Goal: Task Accomplishment & Management: Complete application form

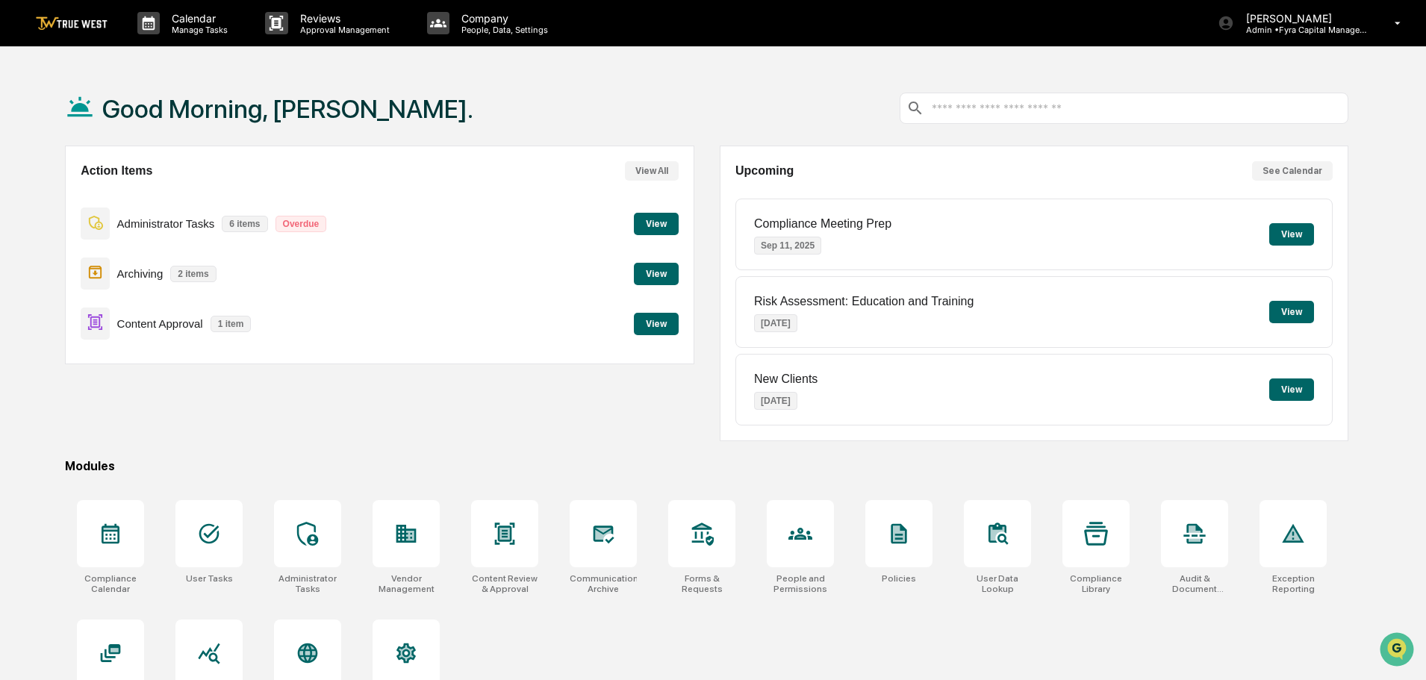
click at [653, 322] on button "View" at bounding box center [656, 324] width 45 height 22
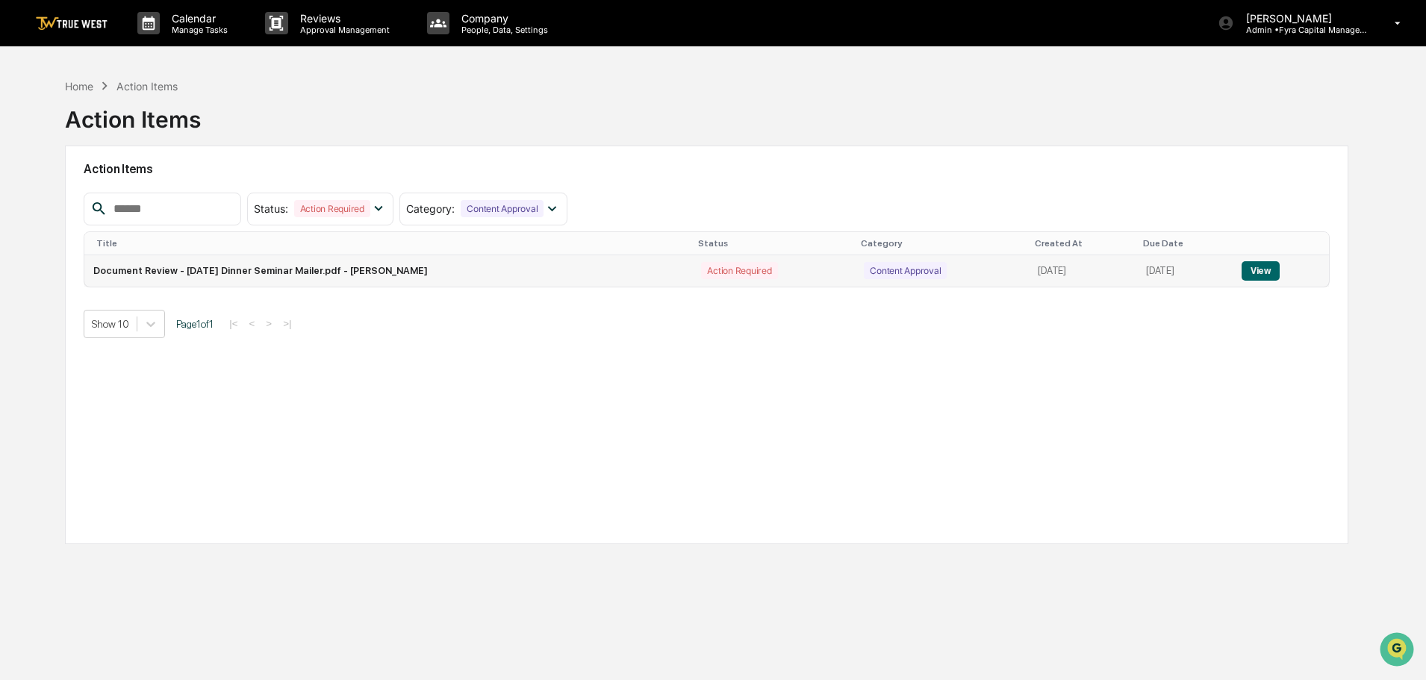
click at [1266, 276] on button "View" at bounding box center [1261, 270] width 38 height 19
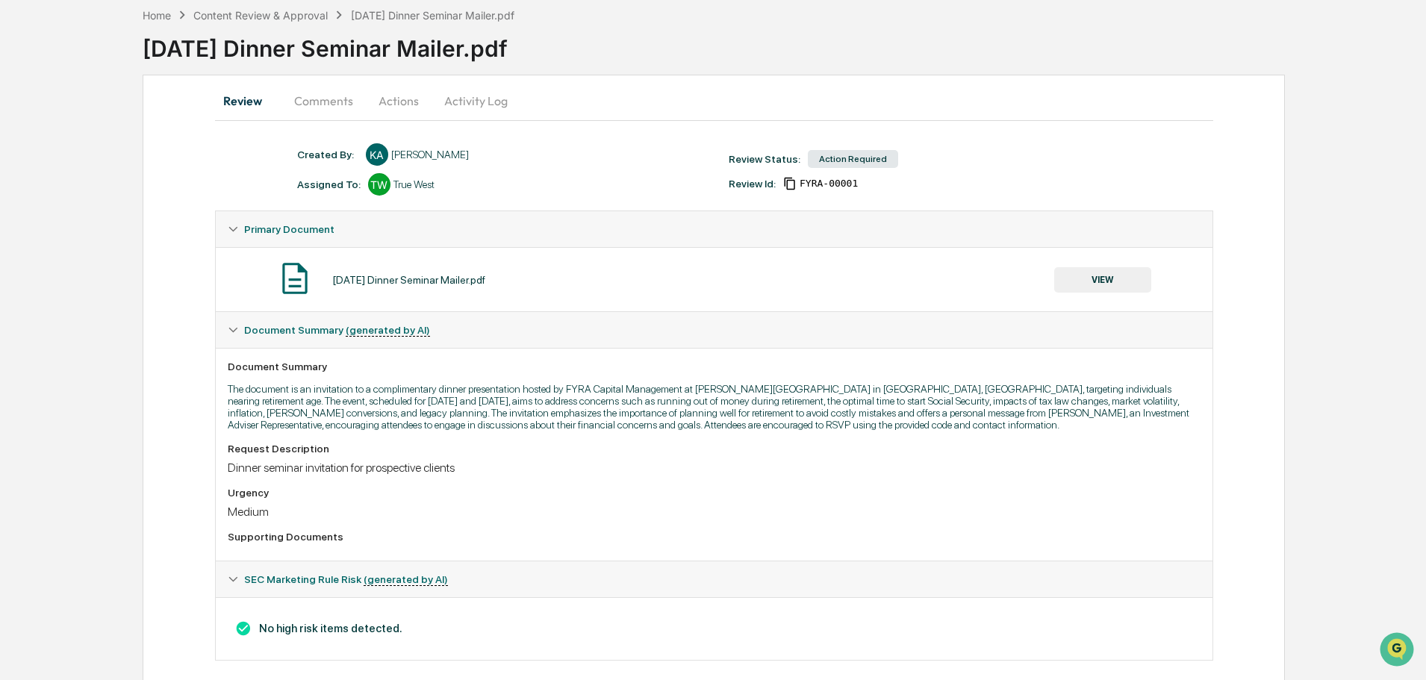
scroll to position [90, 0]
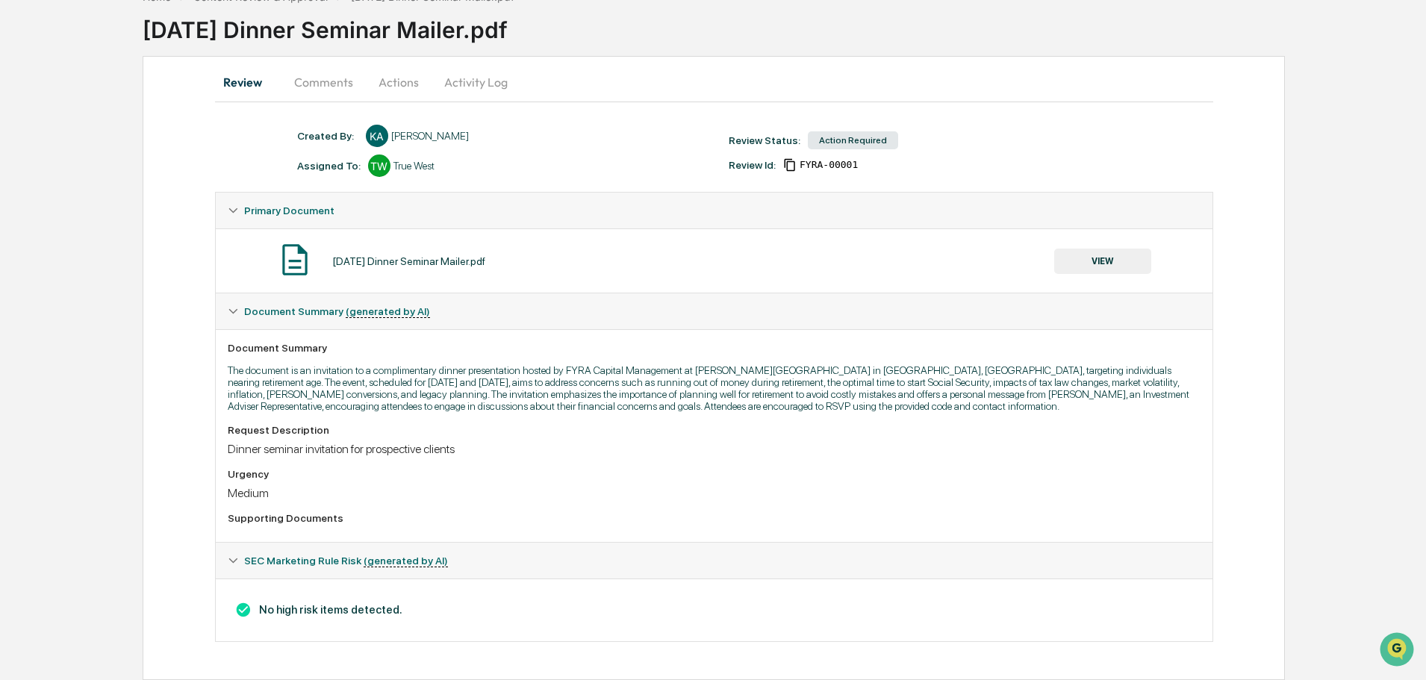
click at [1109, 261] on button "VIEW" at bounding box center [1102, 261] width 97 height 25
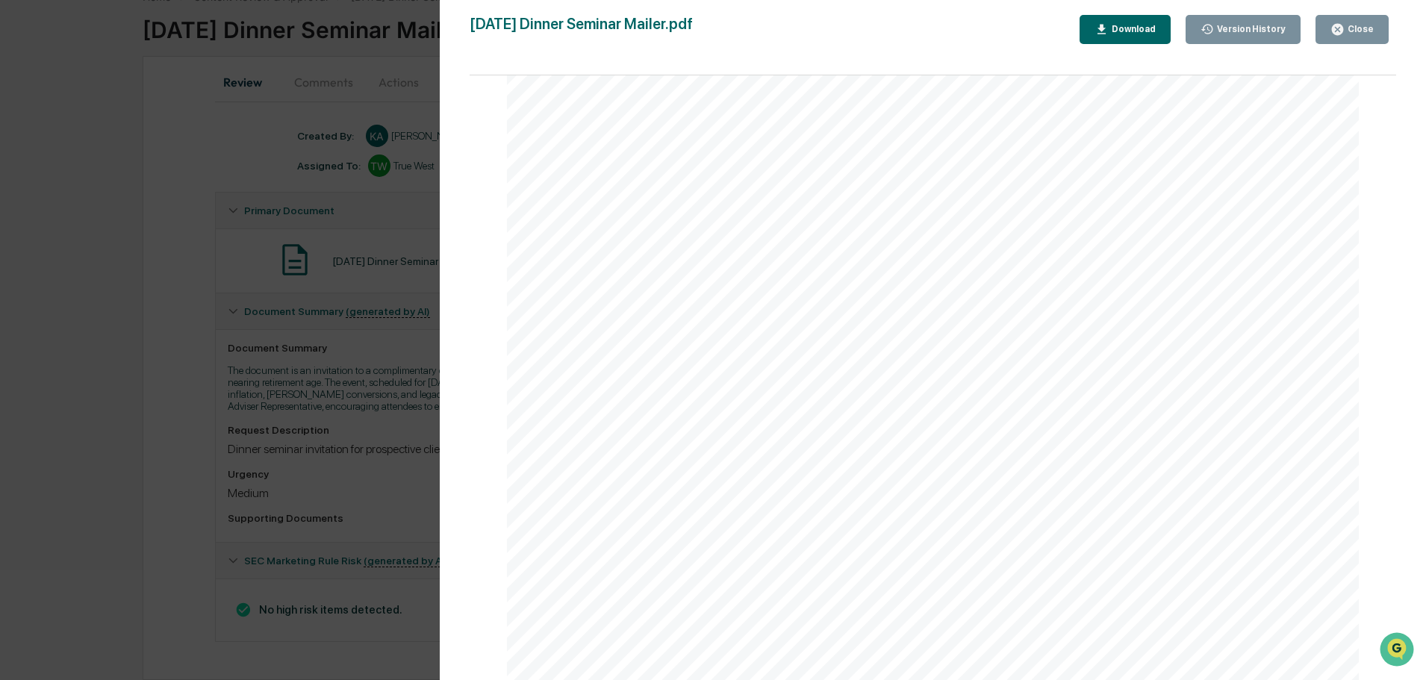
scroll to position [1885, 0]
click at [1372, 29] on div "Close" at bounding box center [1359, 29] width 29 height 10
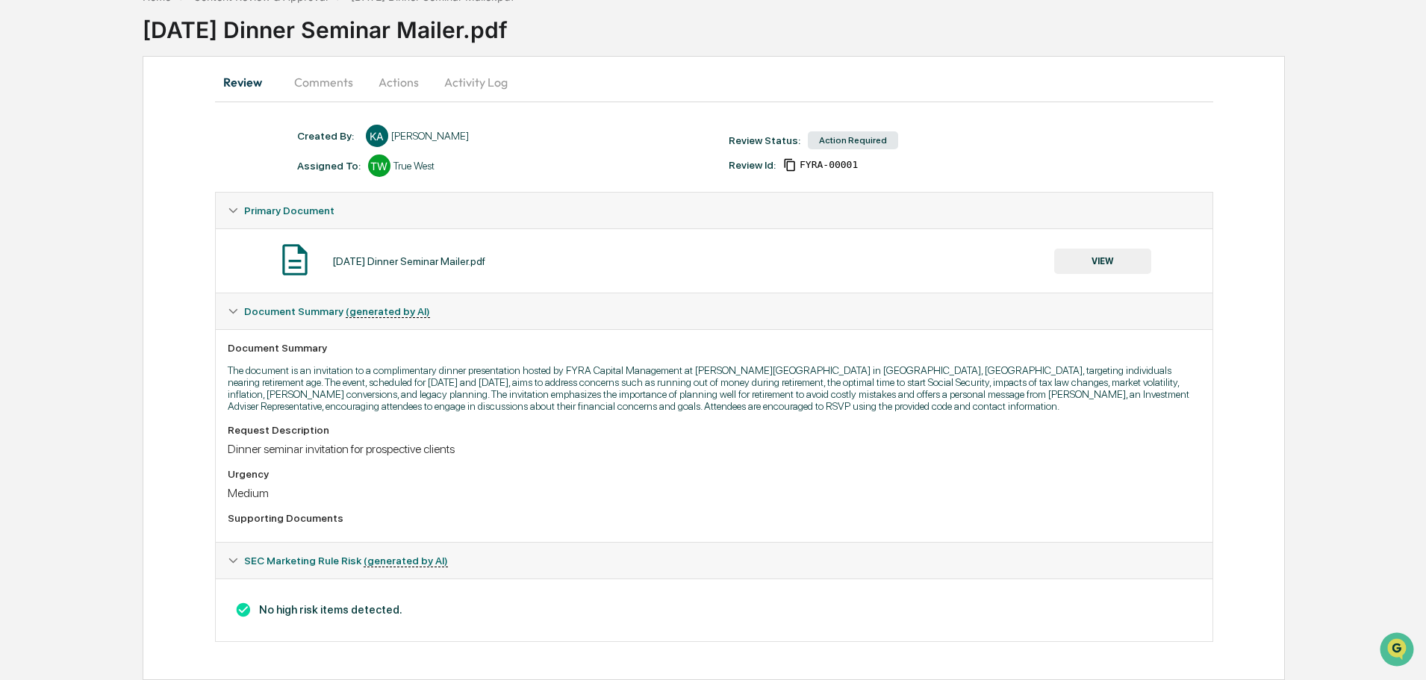
click at [399, 82] on button "Actions" at bounding box center [398, 82] width 67 height 36
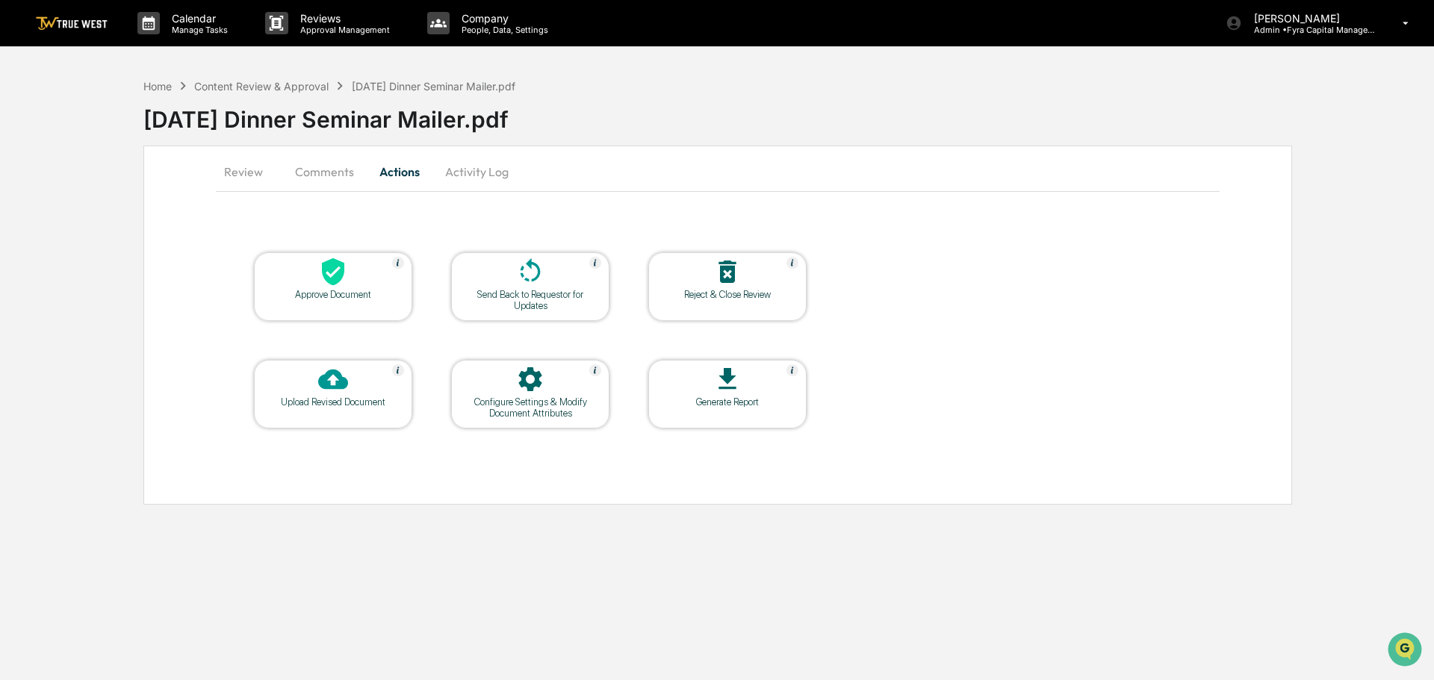
click at [334, 279] on icon at bounding box center [333, 272] width 22 height 28
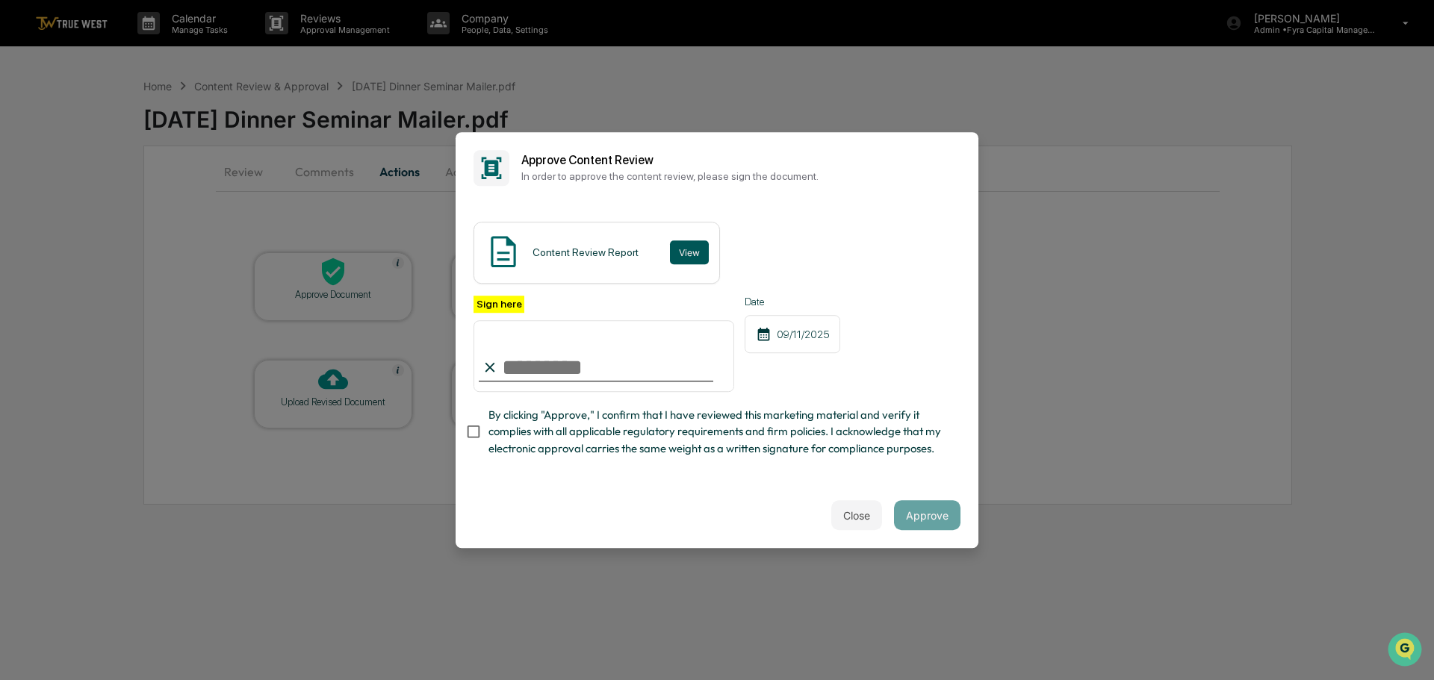
click at [688, 253] on button "View" at bounding box center [689, 252] width 39 height 24
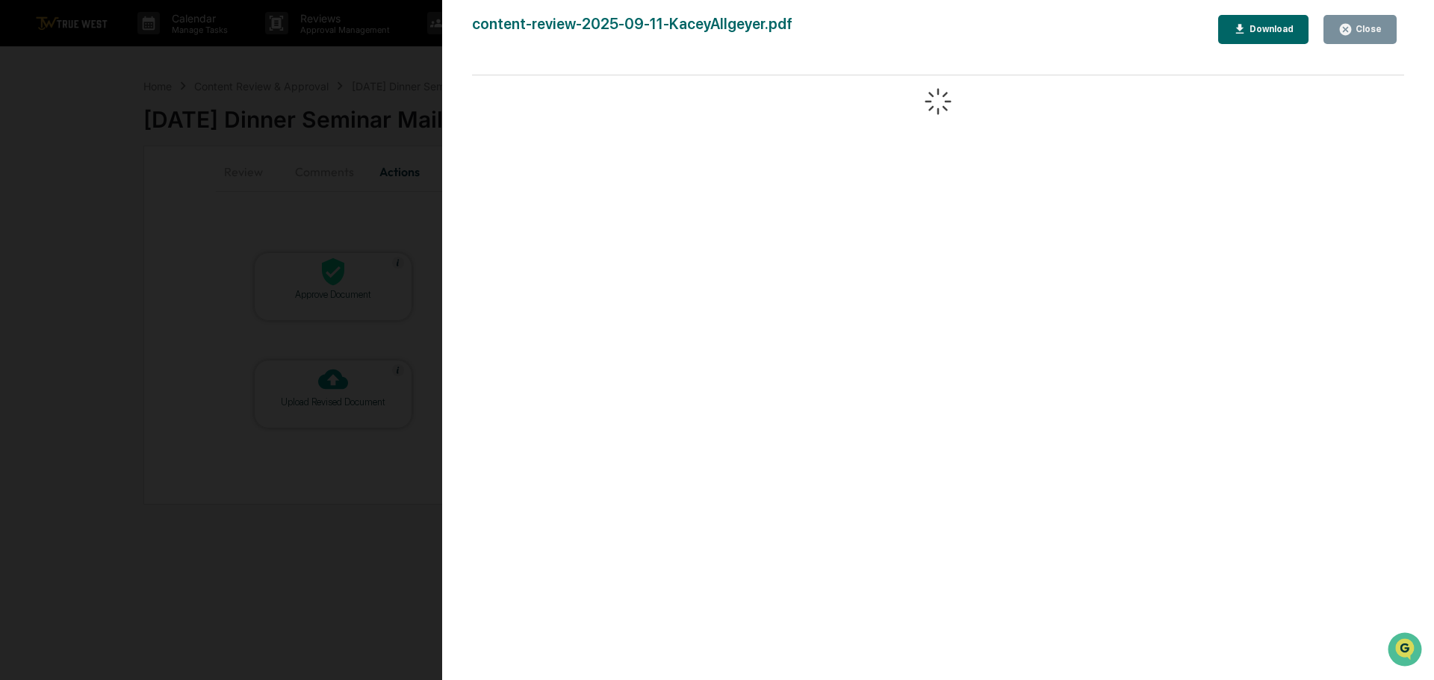
click at [423, 67] on div "Version History [DATE] 04:56 PM [PERSON_NAME] content-review-2025-09-11-KaceyAl…" at bounding box center [717, 340] width 1434 height 680
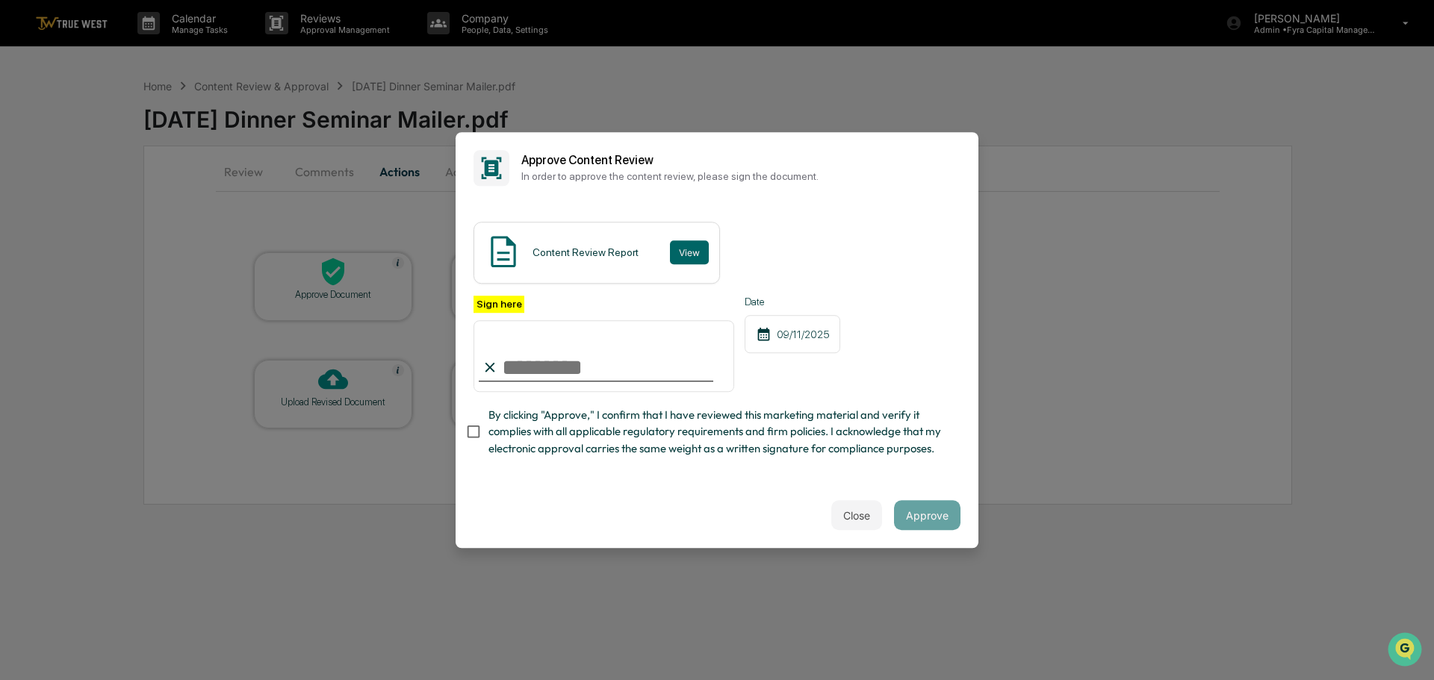
click at [574, 369] on input "Sign here" at bounding box center [603, 356] width 261 height 72
type input "**********"
click at [939, 517] on button "Approve" at bounding box center [927, 515] width 66 height 30
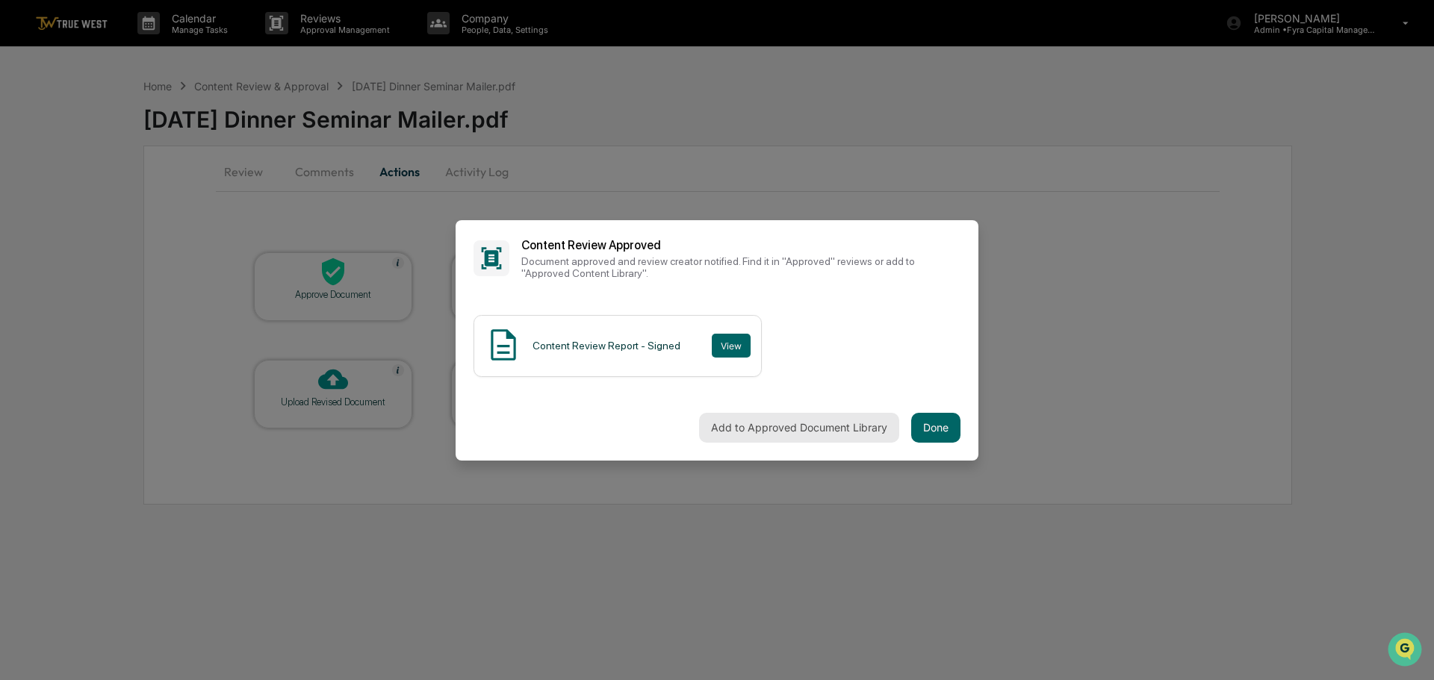
click at [784, 424] on button "Add to Approved Document Library" at bounding box center [799, 428] width 200 height 30
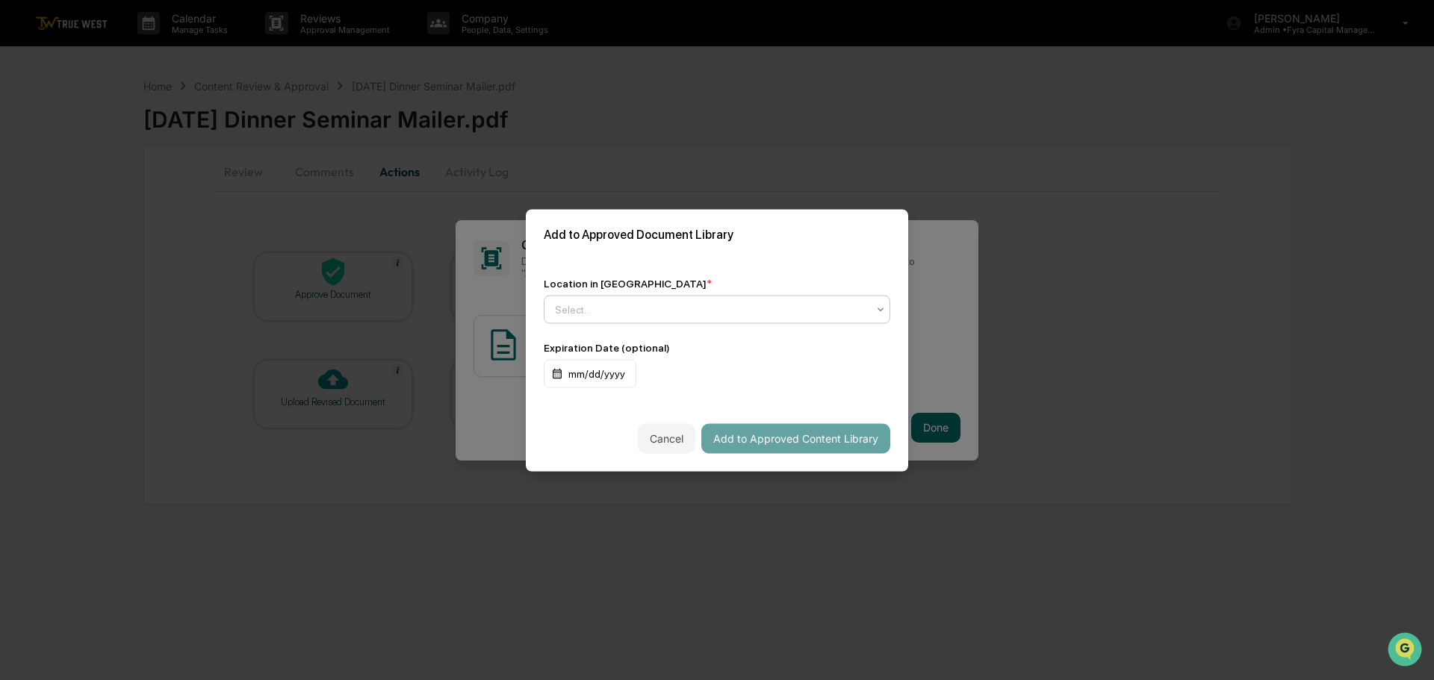
click at [647, 308] on div at bounding box center [711, 309] width 312 height 15
click at [639, 374] on div "↳ Marketing and Advertisements" at bounding box center [716, 375] width 345 height 30
click at [777, 439] on button "Add to Approved Content Library" at bounding box center [795, 438] width 189 height 30
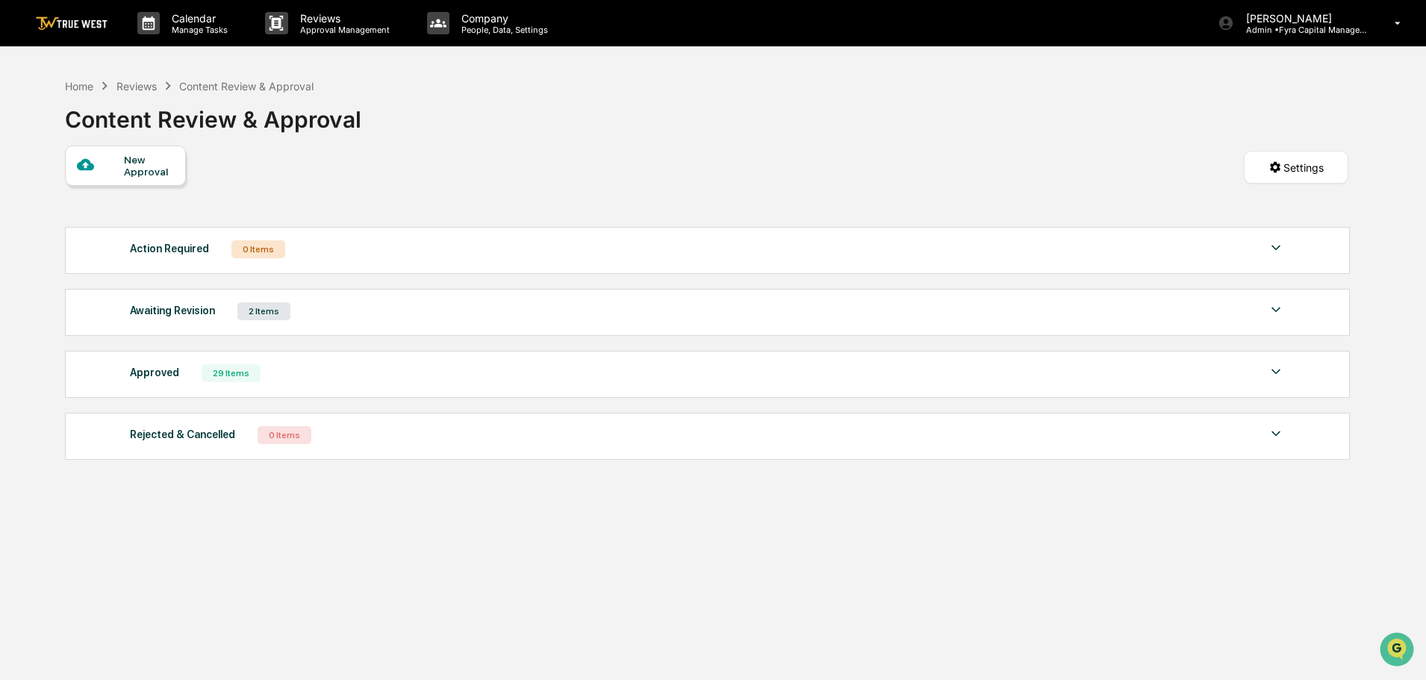
click at [1273, 309] on img at bounding box center [1276, 310] width 18 height 18
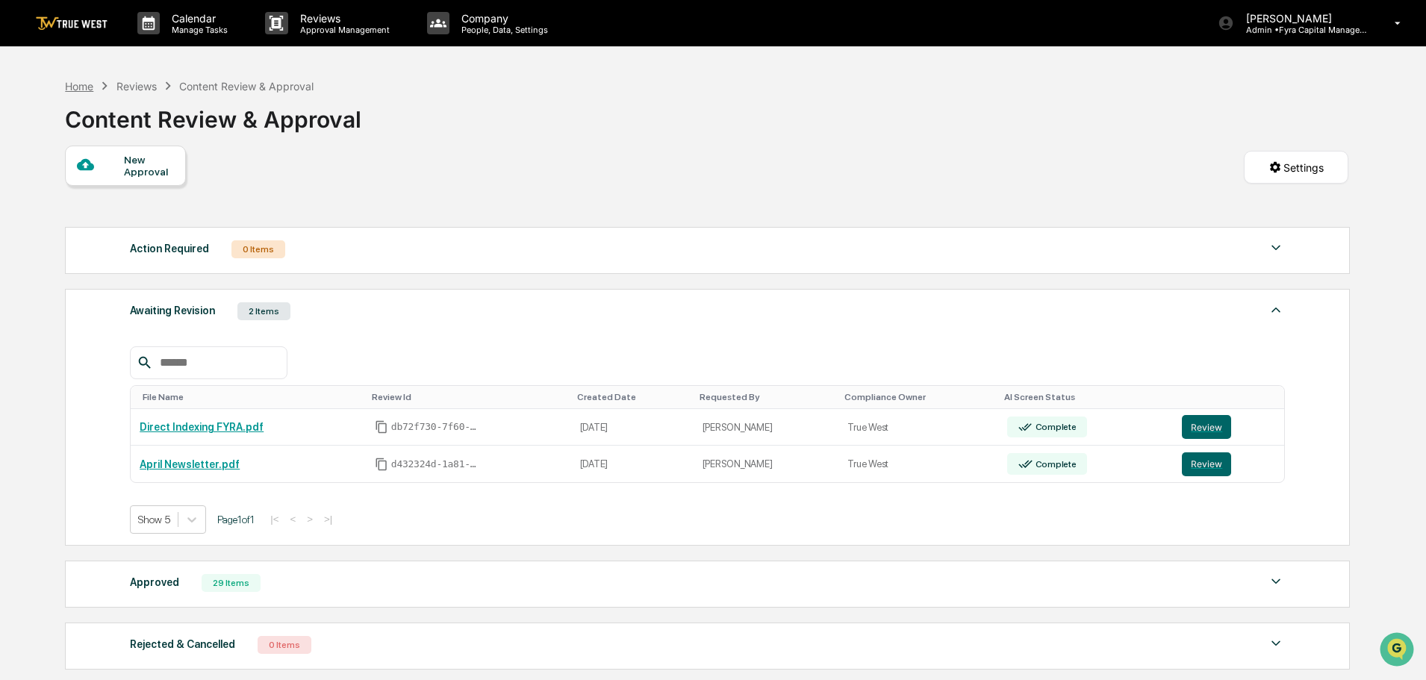
click at [77, 88] on div "Home" at bounding box center [79, 86] width 28 height 13
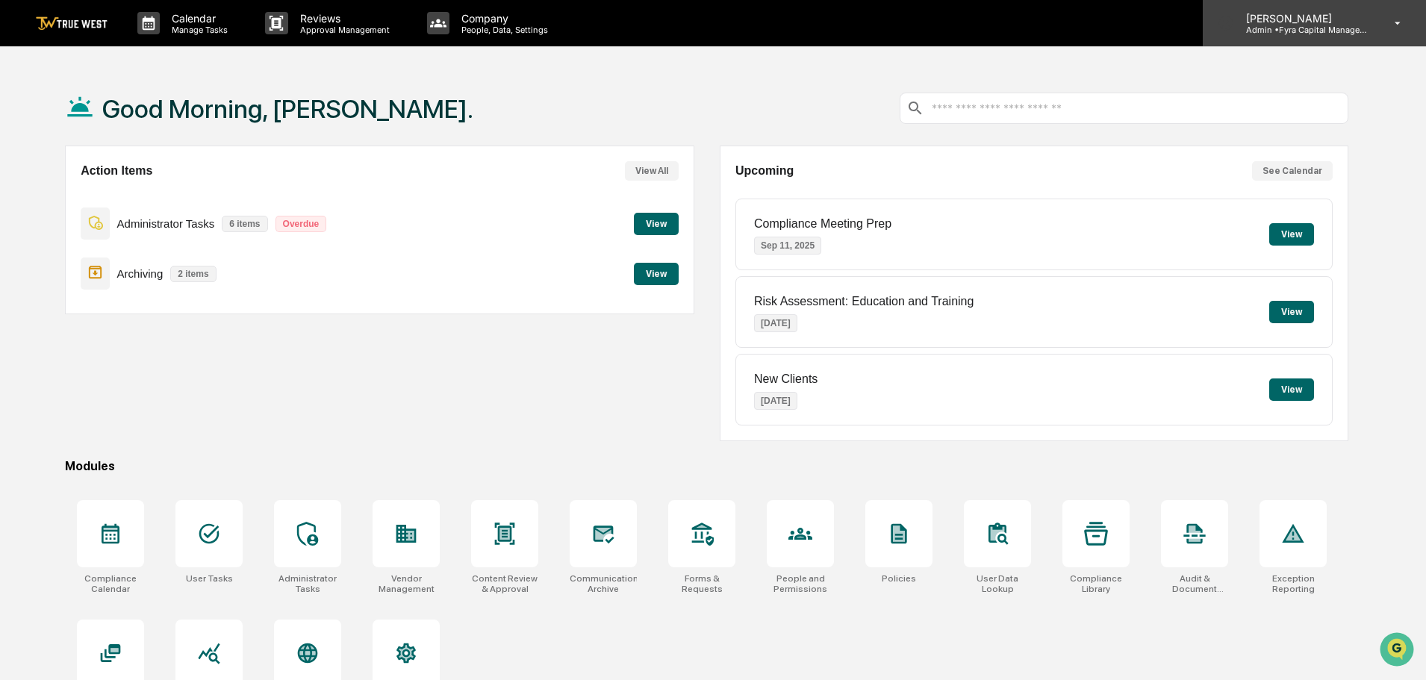
click at [1303, 25] on p "Admin • Fyra Capital Management" at bounding box center [1303, 30] width 139 height 10
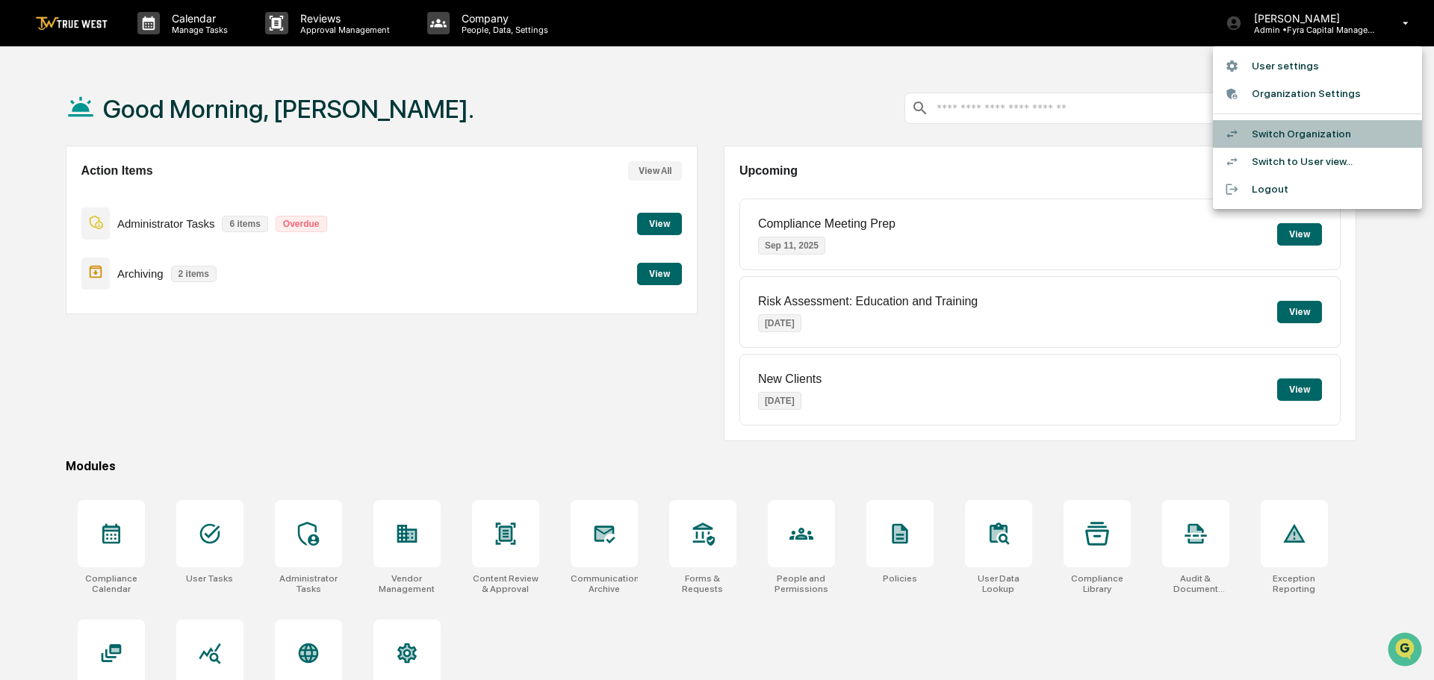
click at [1303, 131] on li "Switch Organization" at bounding box center [1317, 134] width 209 height 28
